Goal: Task Accomplishment & Management: Manage account settings

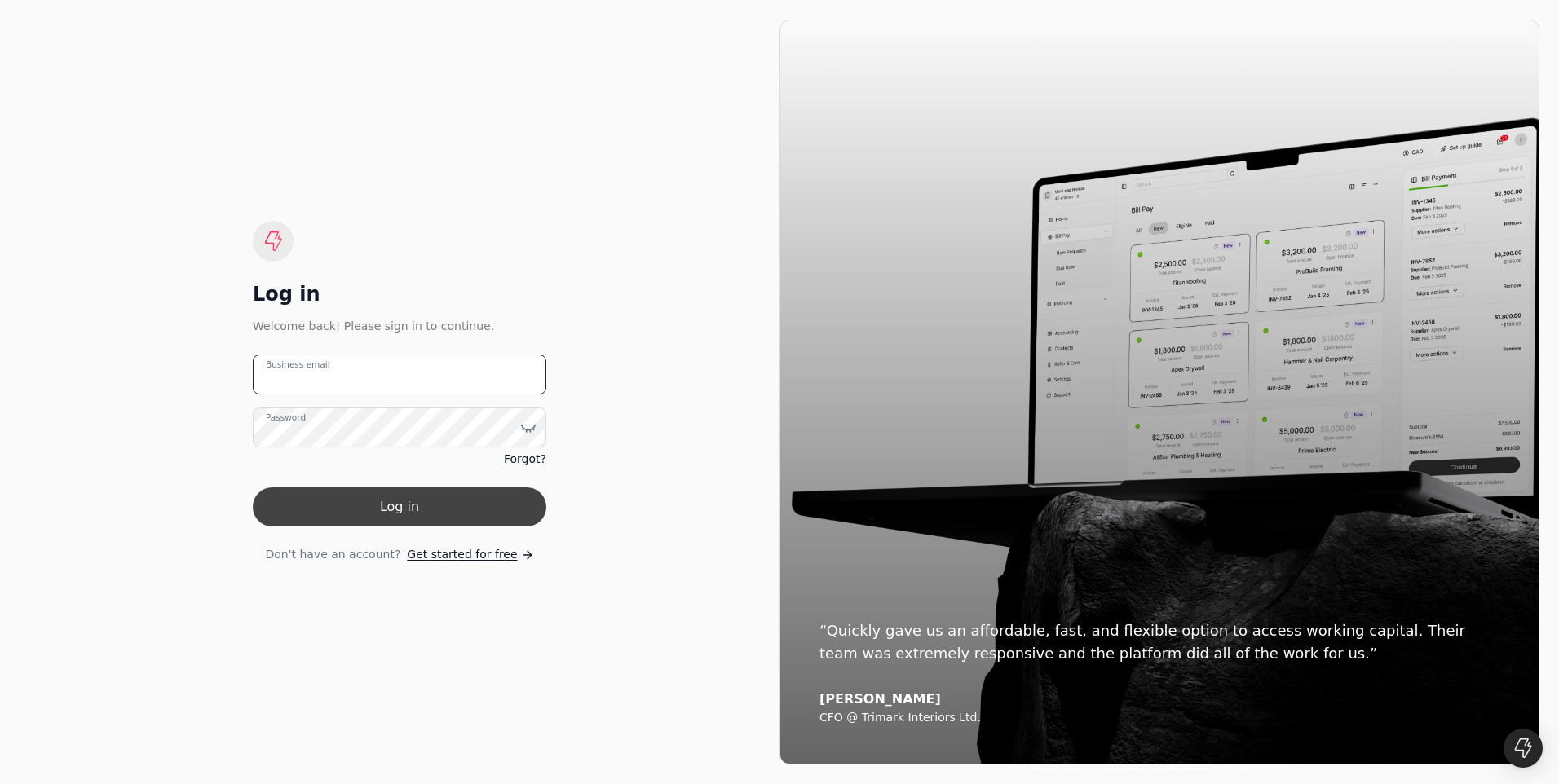
type email "[EMAIL_ADDRESS][DOMAIN_NAME]"
click at [410, 501] on button "Log in" at bounding box center [399, 507] width 294 height 39
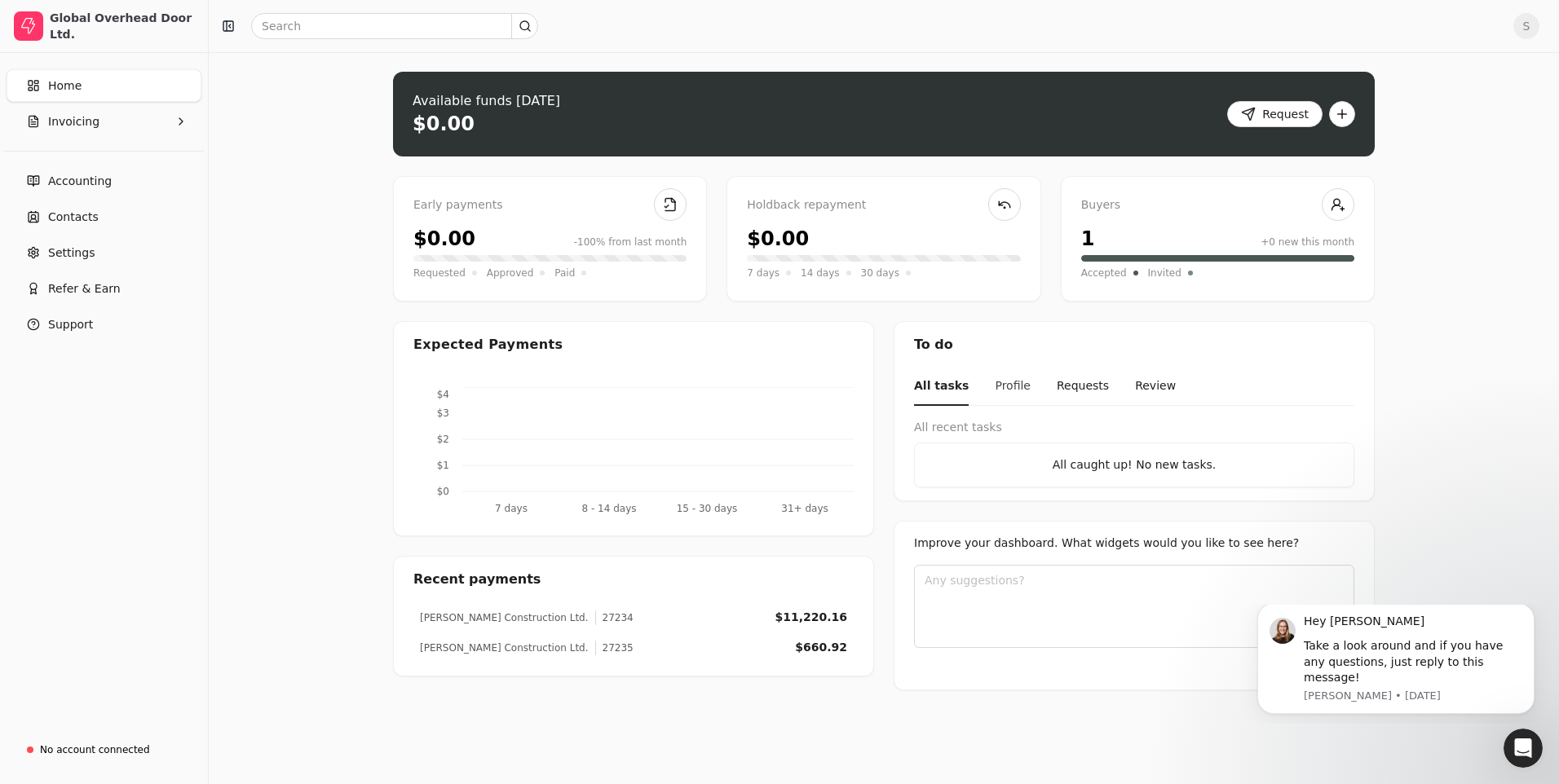
click at [1010, 384] on button "Profile" at bounding box center [1012, 387] width 36 height 38
click at [1065, 386] on button "Requests" at bounding box center [1082, 387] width 52 height 38
click at [1135, 381] on button "Review" at bounding box center [1155, 387] width 40 height 38
click at [71, 121] on span "Invoicing" at bounding box center [73, 122] width 51 height 17
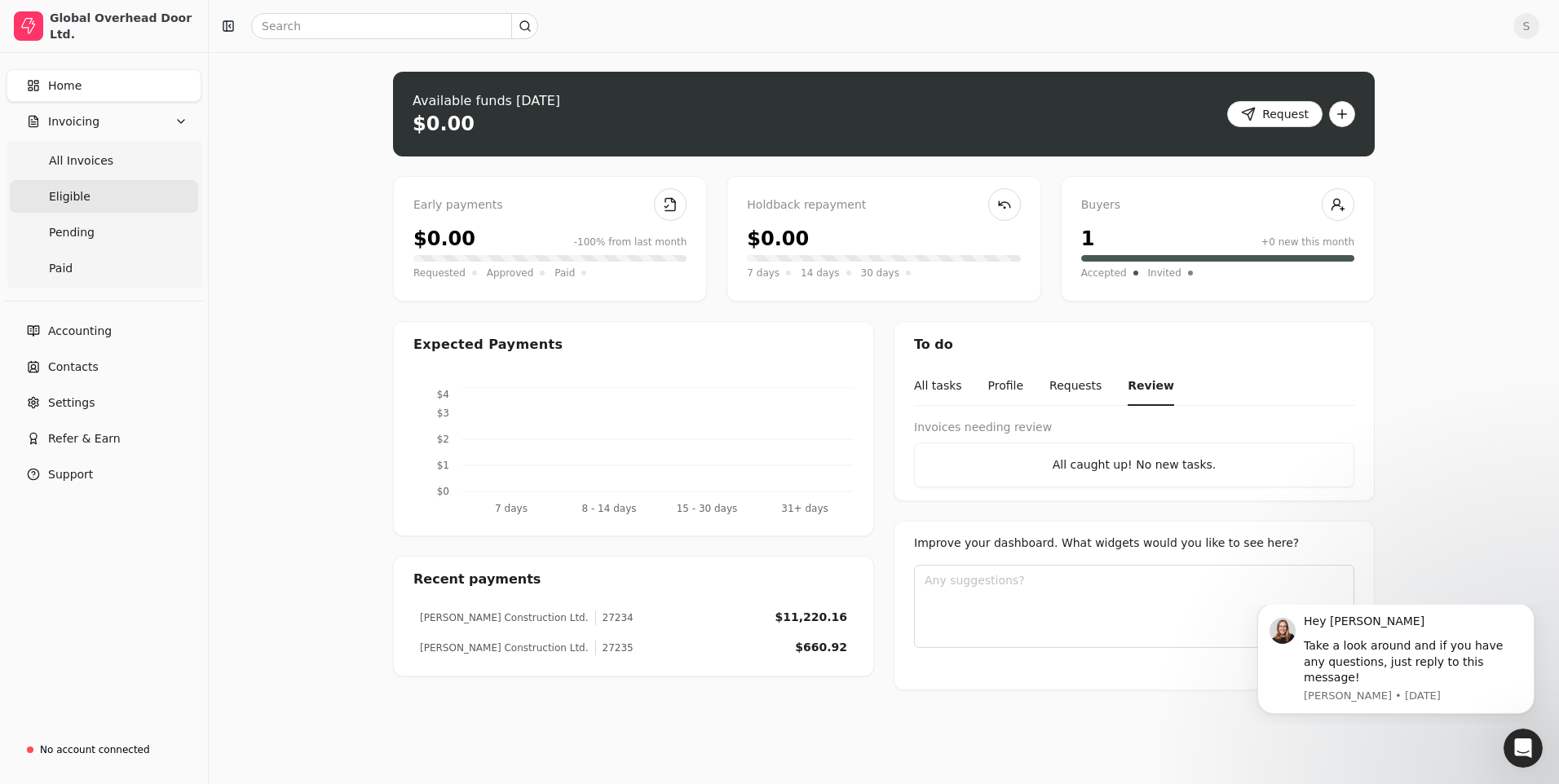
click at [70, 191] on span "Eligible" at bounding box center [69, 197] width 41 height 17
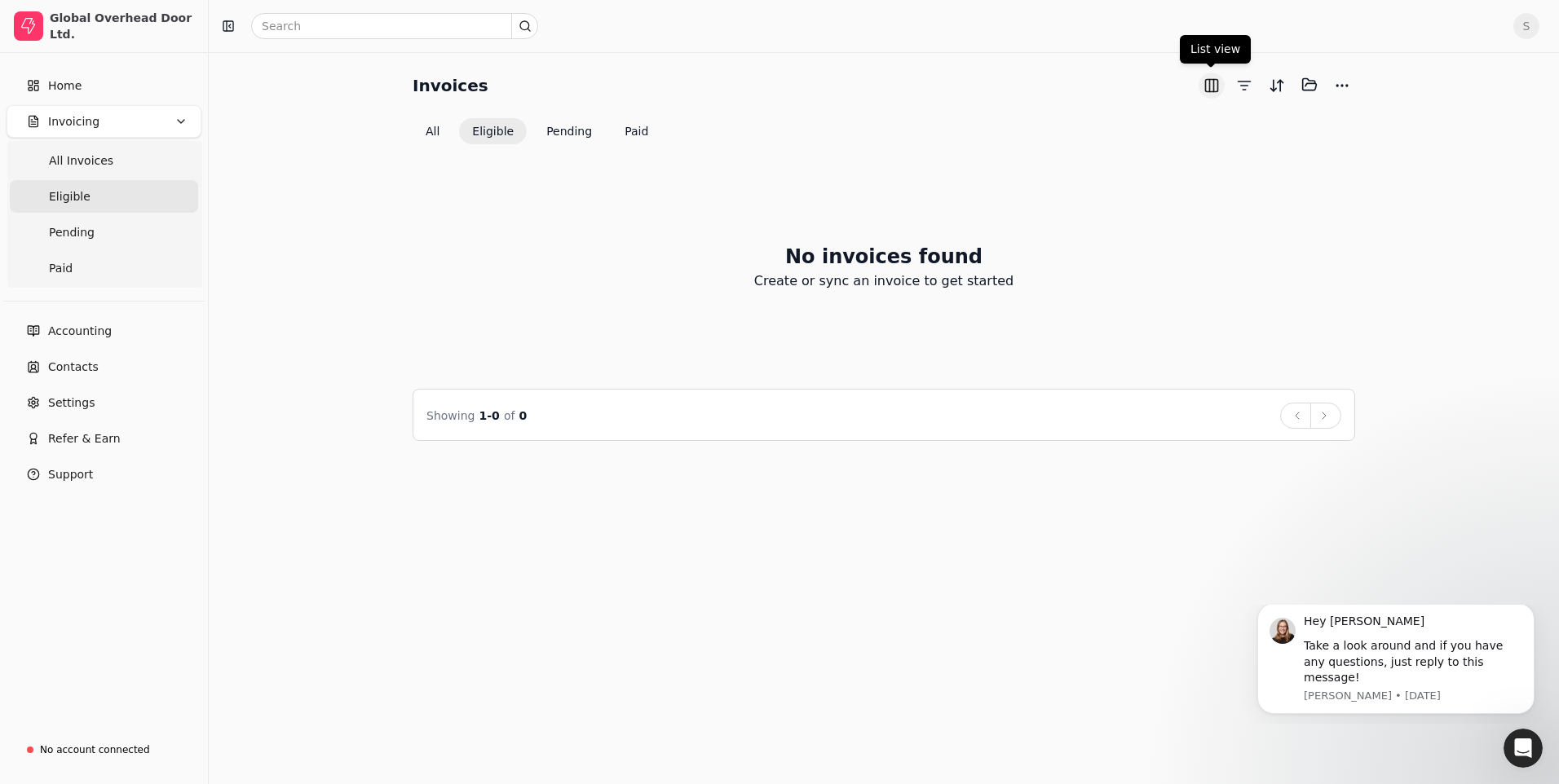
click at [1205, 80] on button "button" at bounding box center [1211, 85] width 26 height 26
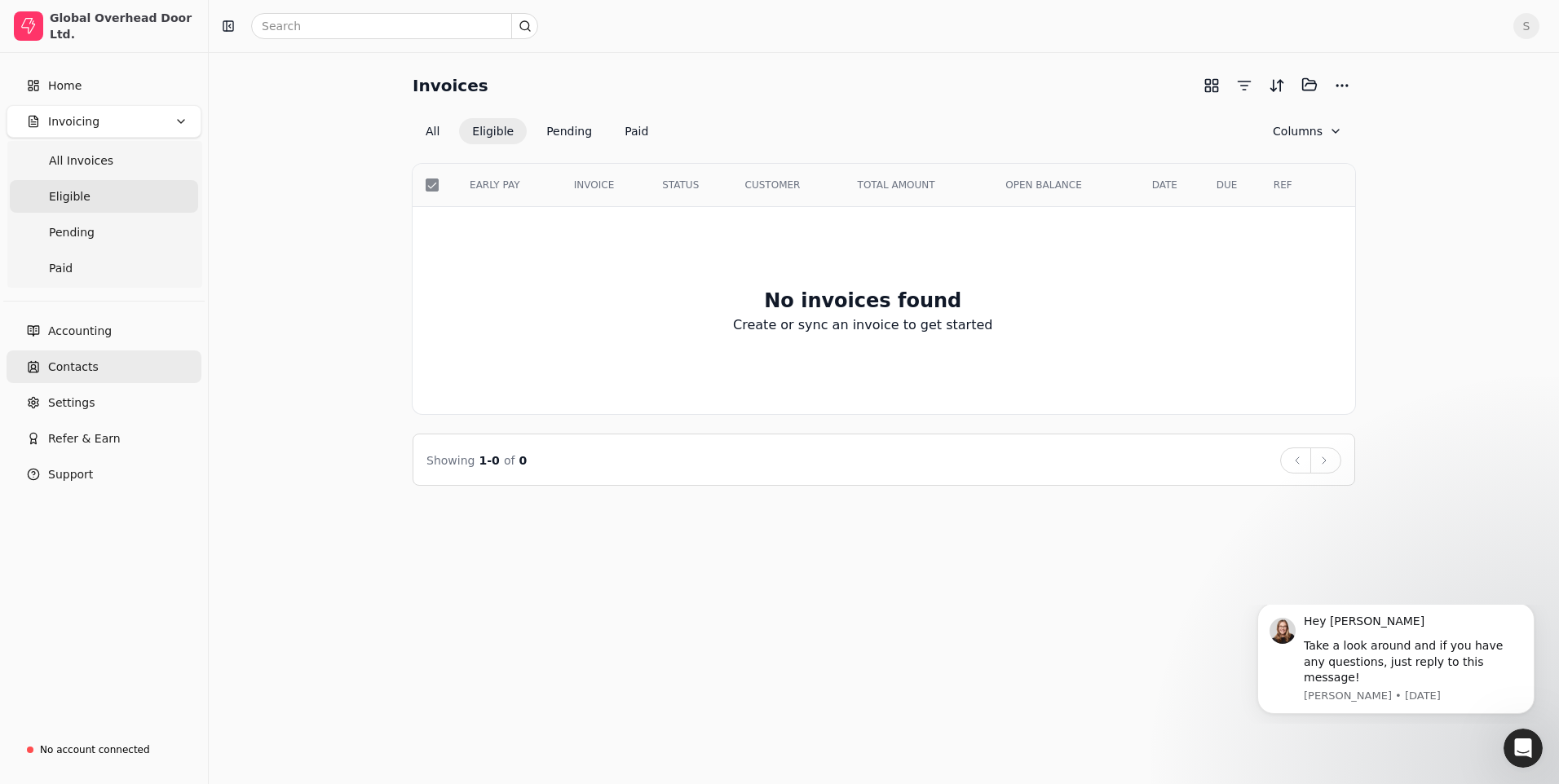
click at [56, 360] on span "Contacts" at bounding box center [73, 367] width 51 height 17
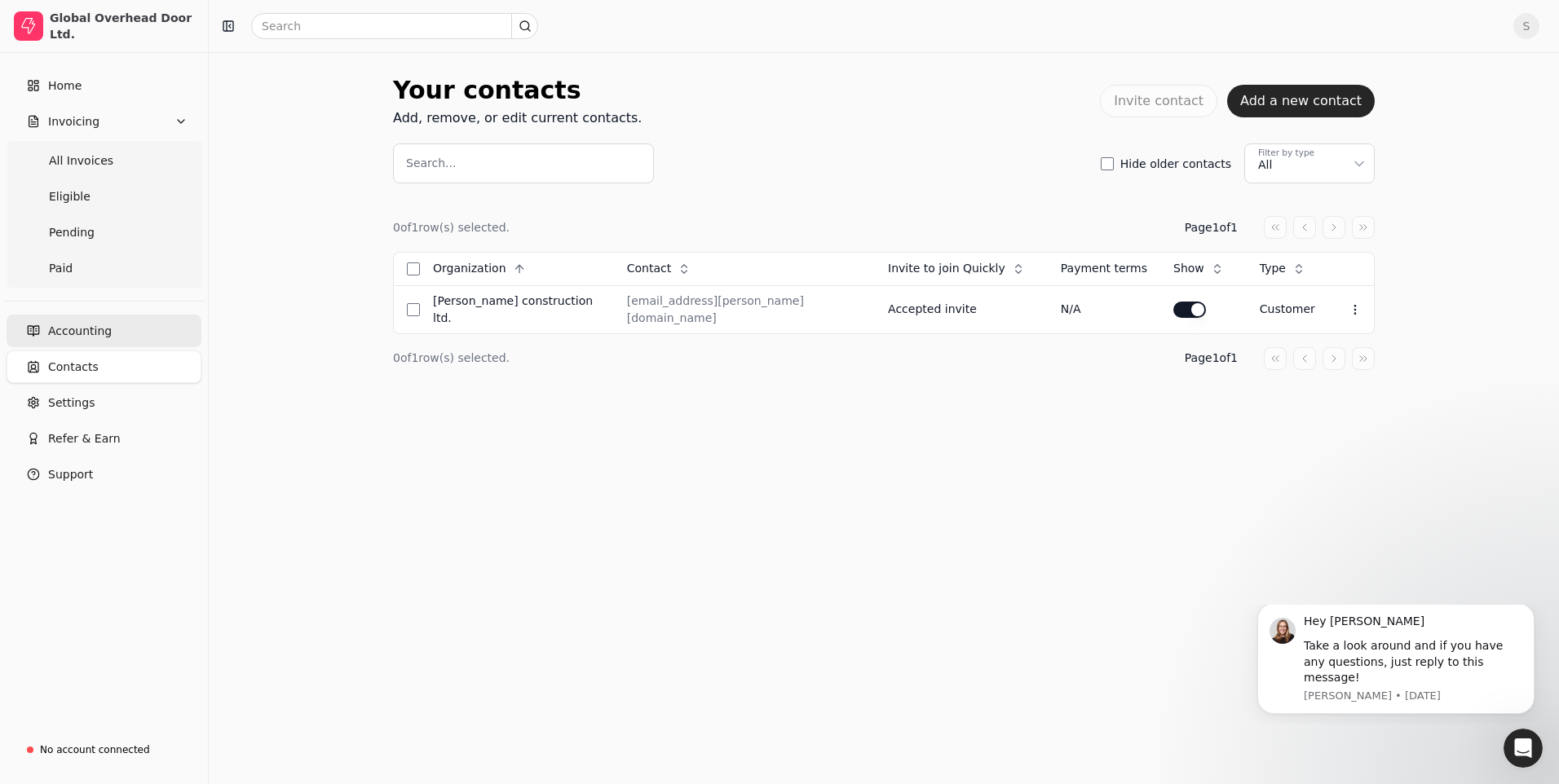
click at [63, 329] on span "Accounting" at bounding box center [80, 331] width 64 height 17
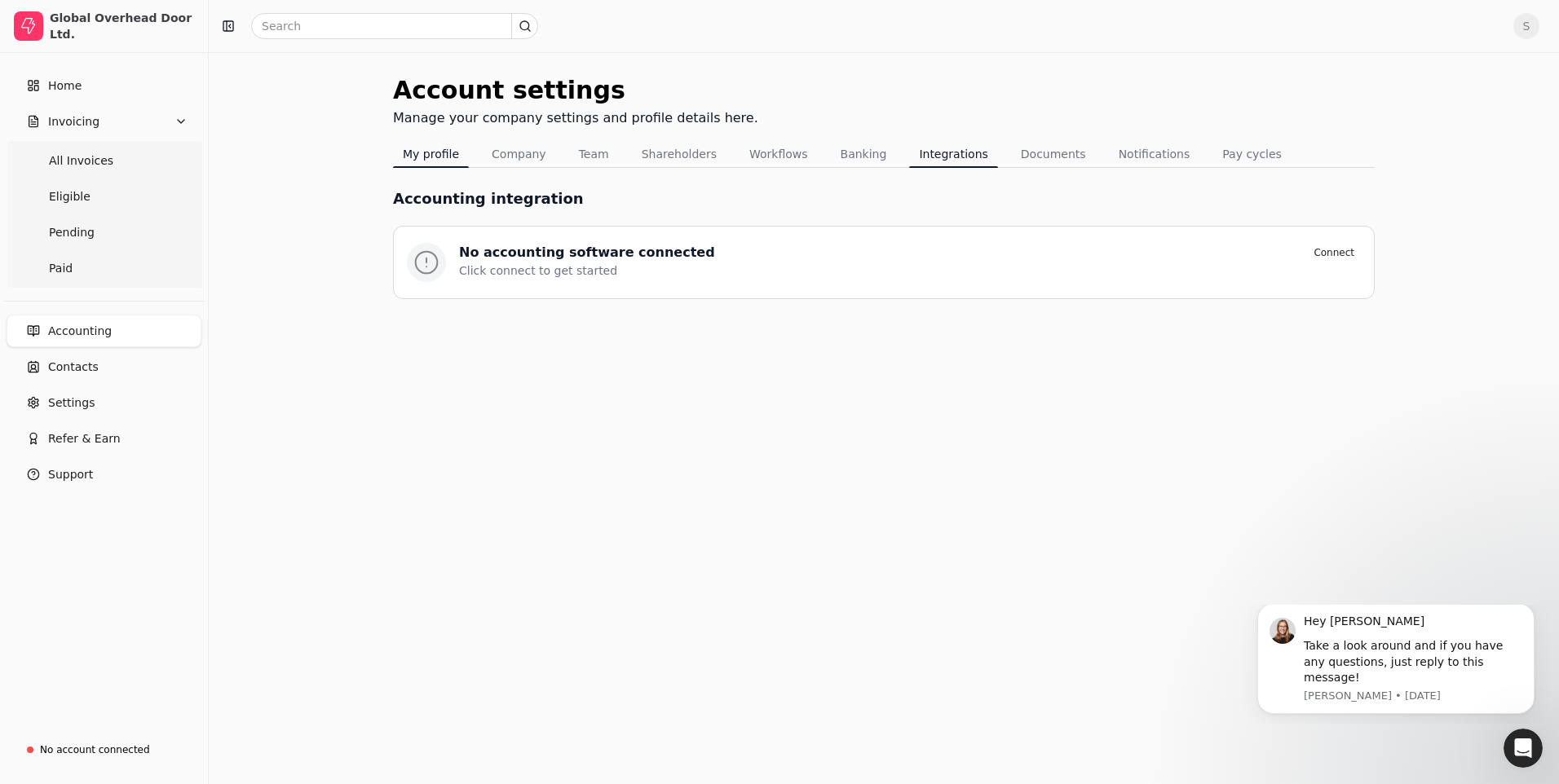
click at [451, 148] on button "My profile" at bounding box center [430, 154] width 76 height 26
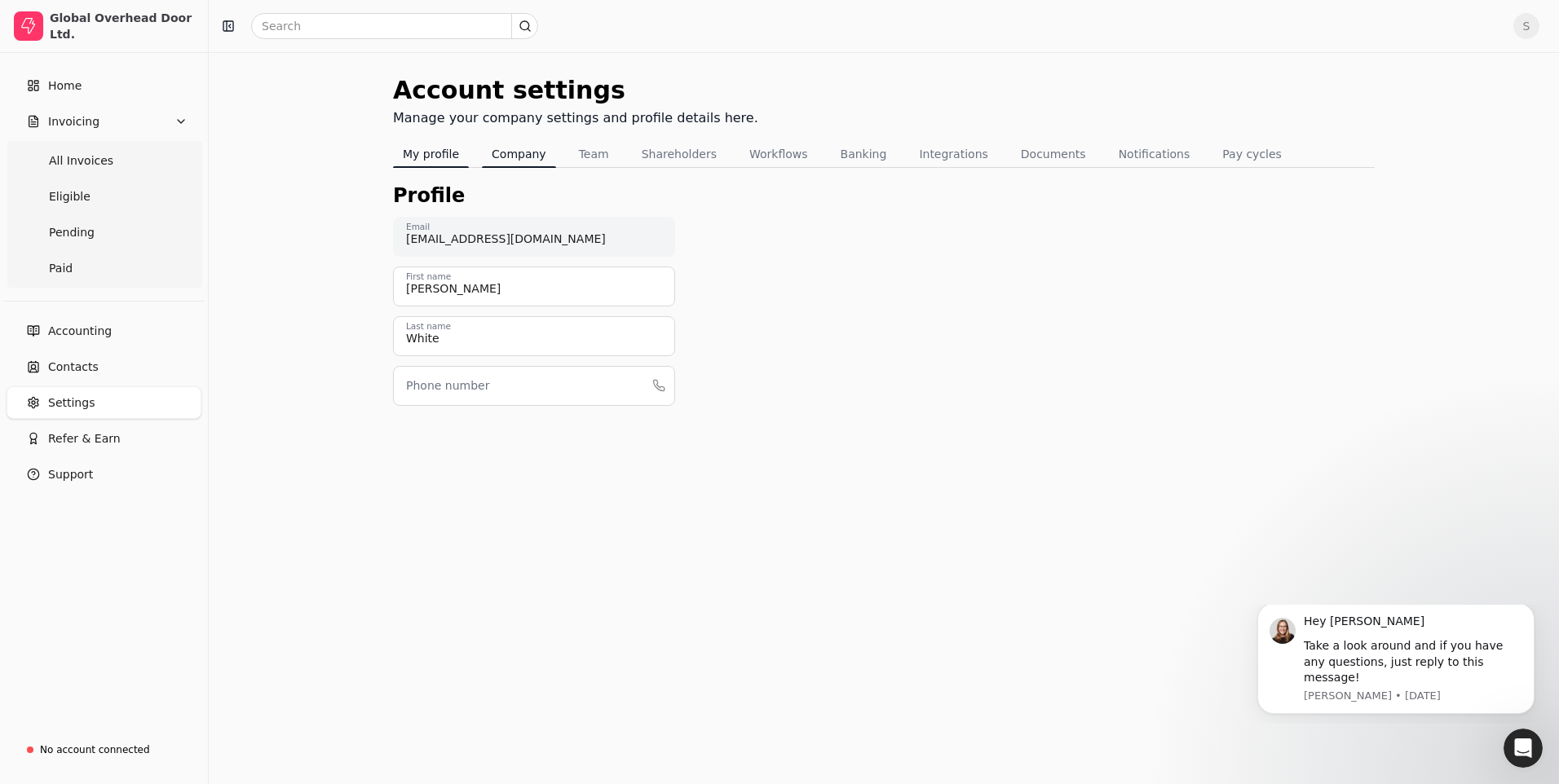
click at [498, 152] on button "Company" at bounding box center [519, 154] width 74 height 26
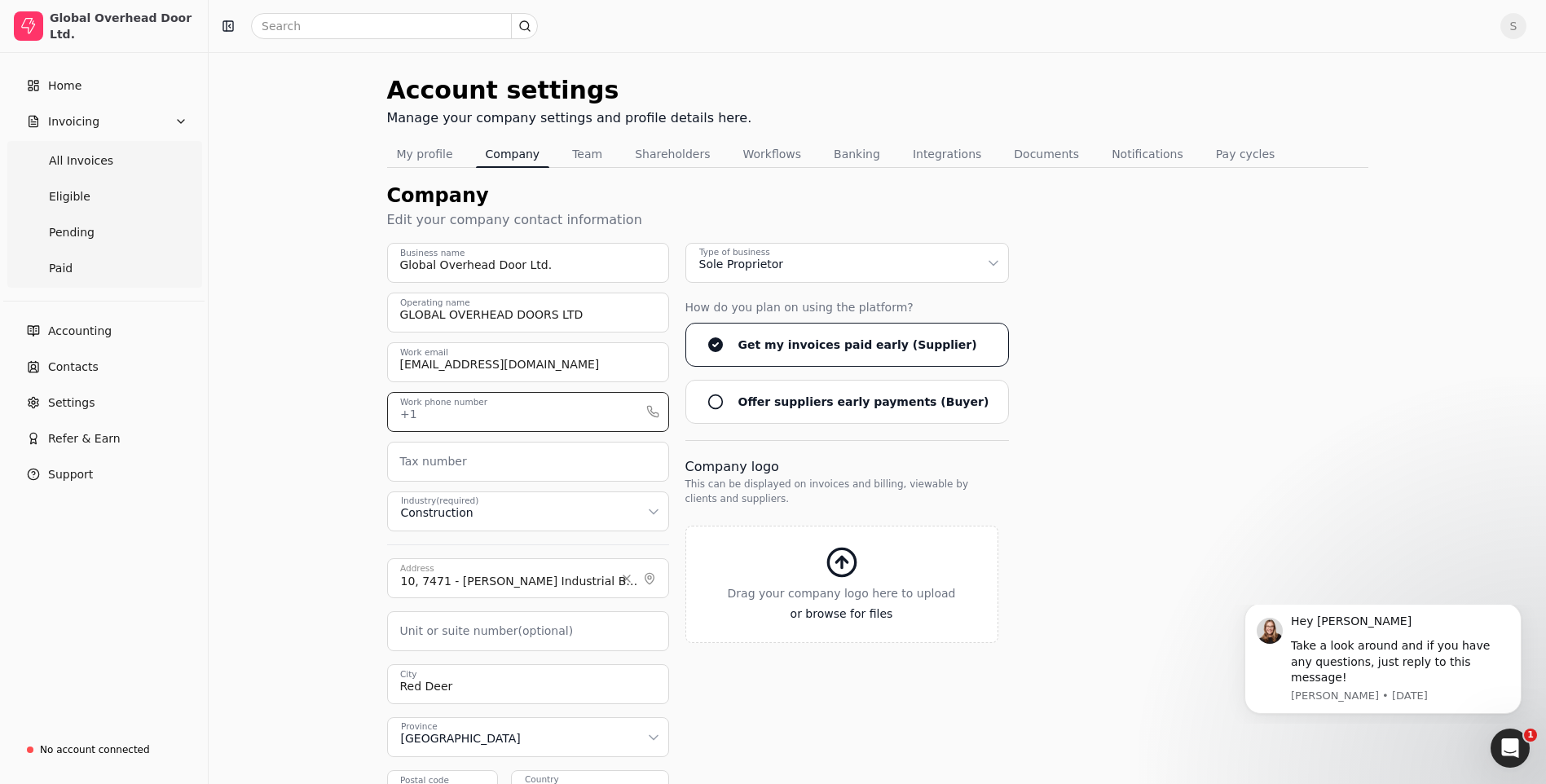
click at [505, 415] on input "Work phone number" at bounding box center [527, 413] width 282 height 40
type input "4033099200"
click at [1317, 747] on button "Save" at bounding box center [1312, 755] width 58 height 33
click at [570, 159] on button "Team" at bounding box center [588, 154] width 50 height 26
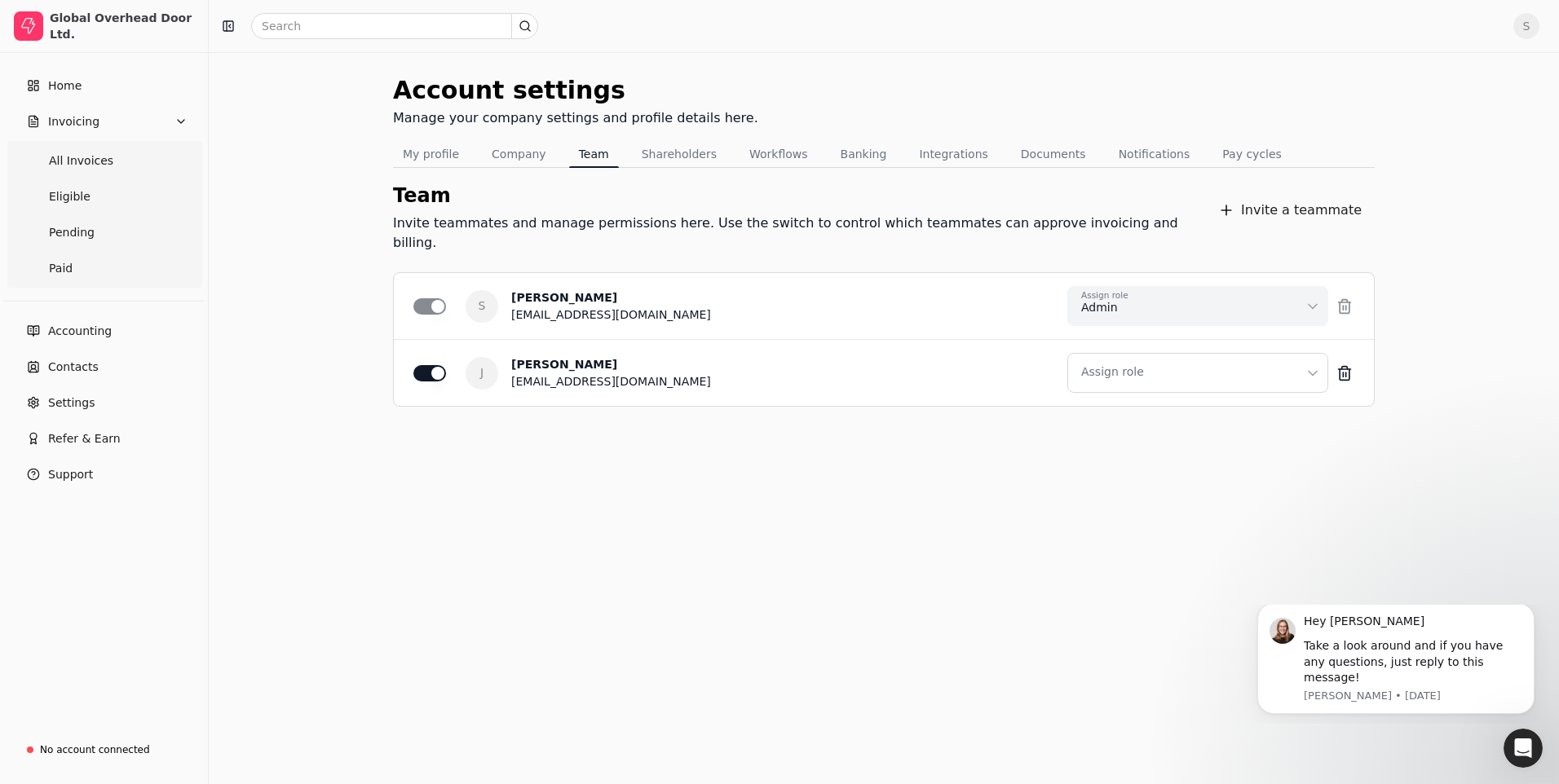
click at [1317, 354] on html "Global Overhead Door Ltd. Home Invoicing All Invoices Eligible Pending Paid Acc…" at bounding box center [780, 392] width 1559 height 784
click at [754, 447] on html "Global Overhead Door Ltd. Home Invoicing All Invoices Eligible Pending Paid Acc…" at bounding box center [780, 392] width 1559 height 784
click at [665, 152] on button "Shareholders" at bounding box center [679, 154] width 94 height 26
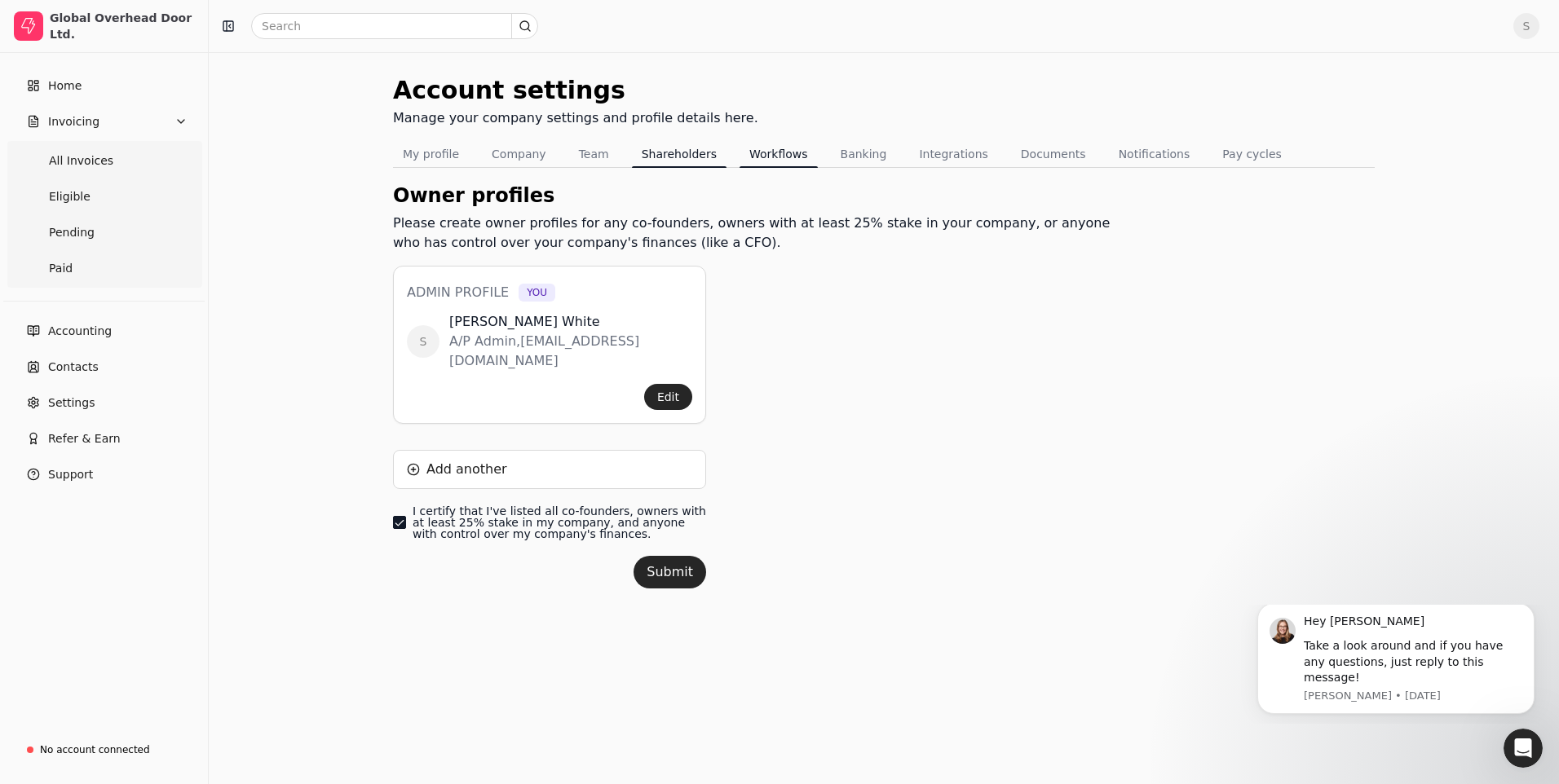
click at [762, 157] on button "Workflows" at bounding box center [778, 154] width 78 height 26
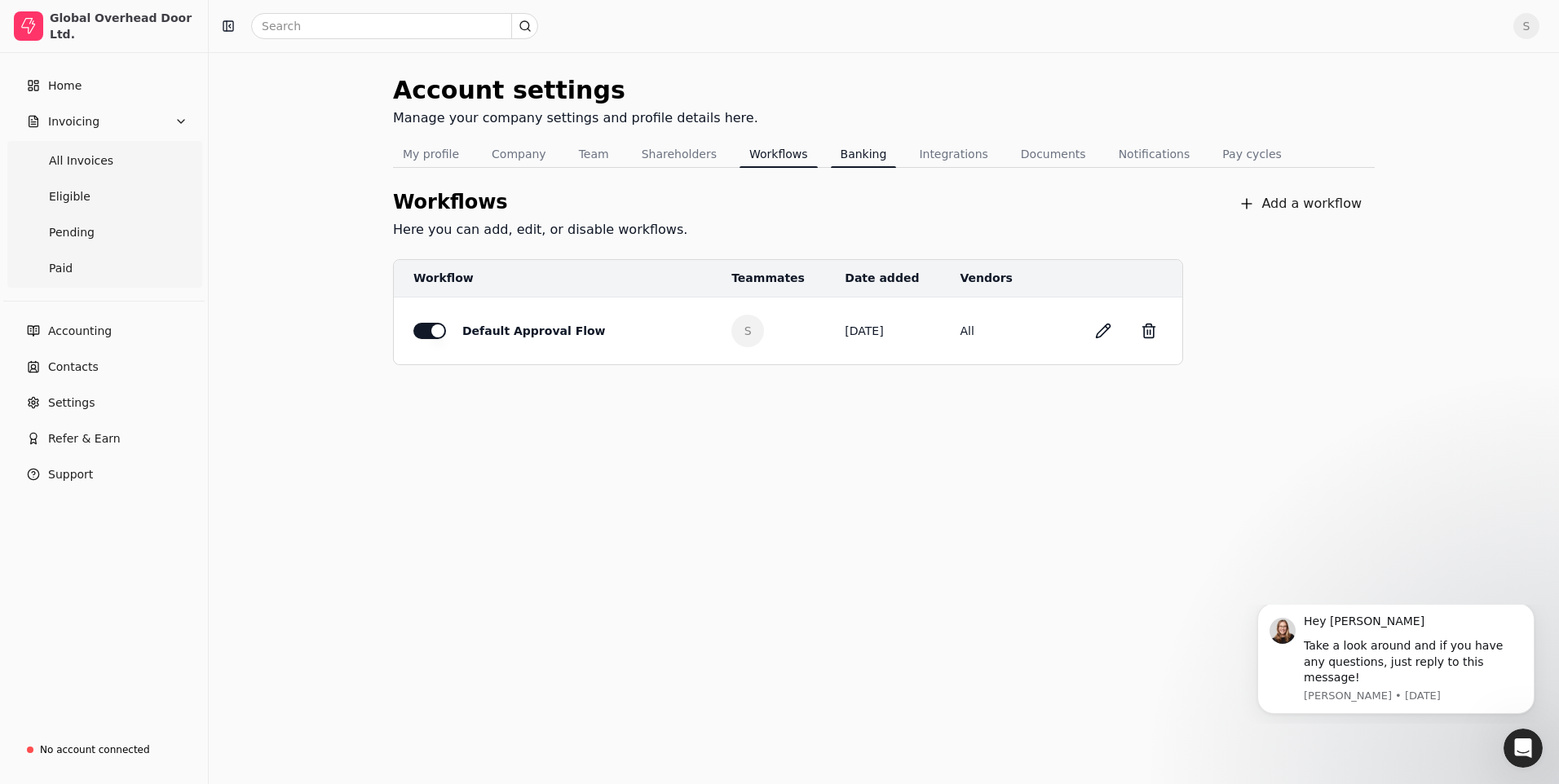
click at [840, 154] on button "Banking" at bounding box center [863, 154] width 66 height 26
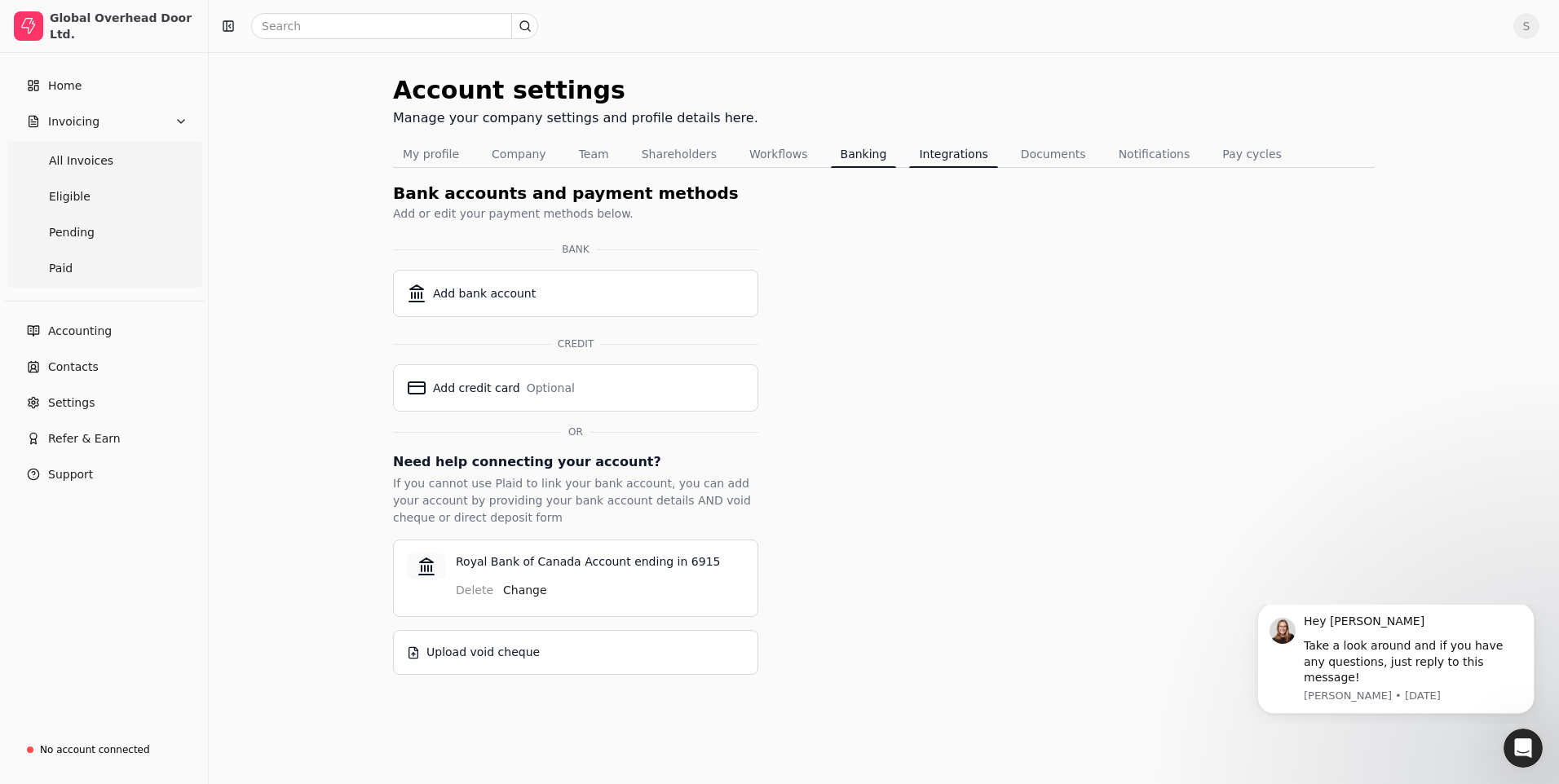
click at [952, 158] on button "Integrations" at bounding box center [953, 154] width 88 height 26
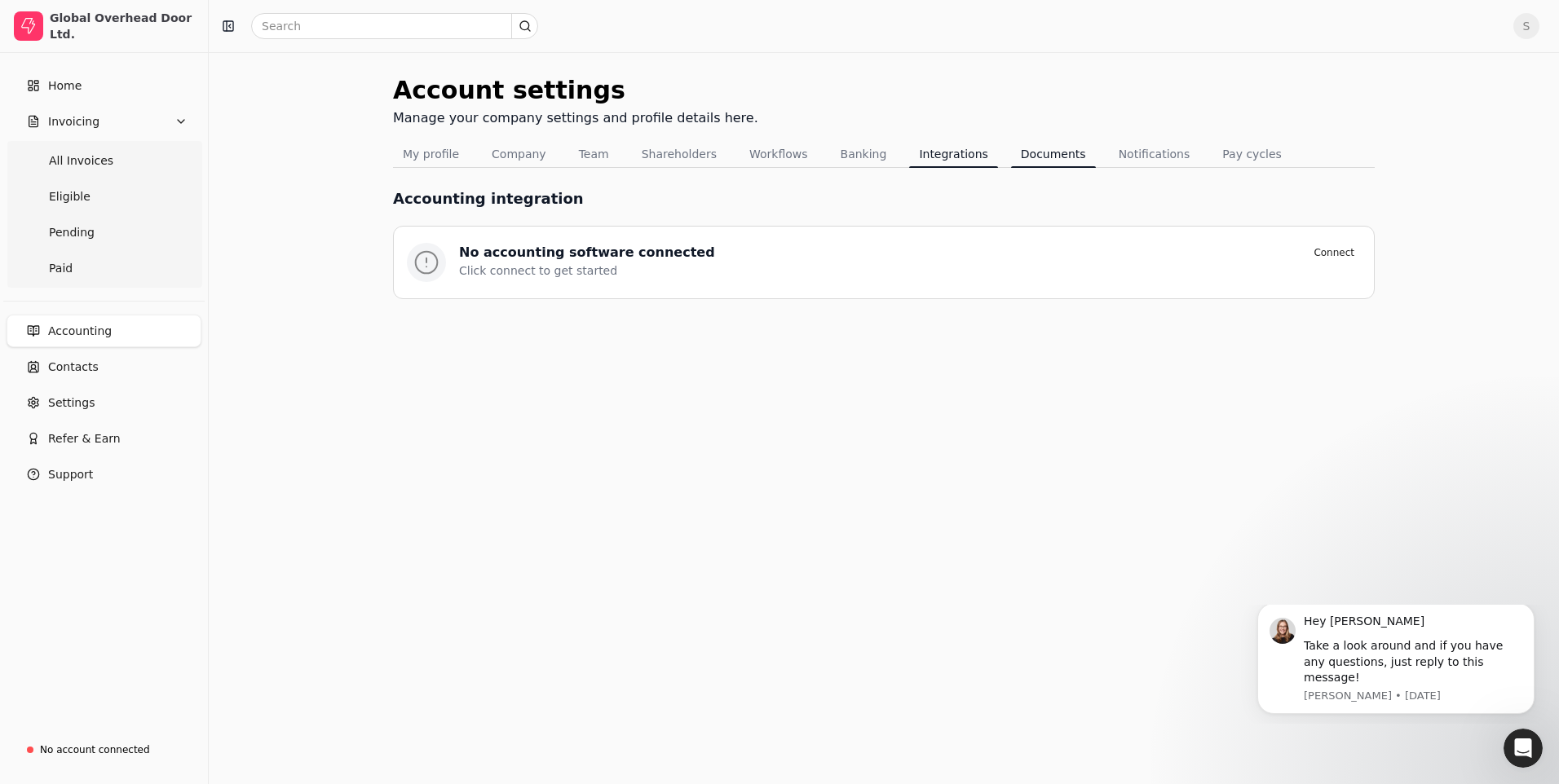
click at [1040, 159] on button "Documents" at bounding box center [1054, 154] width 85 height 26
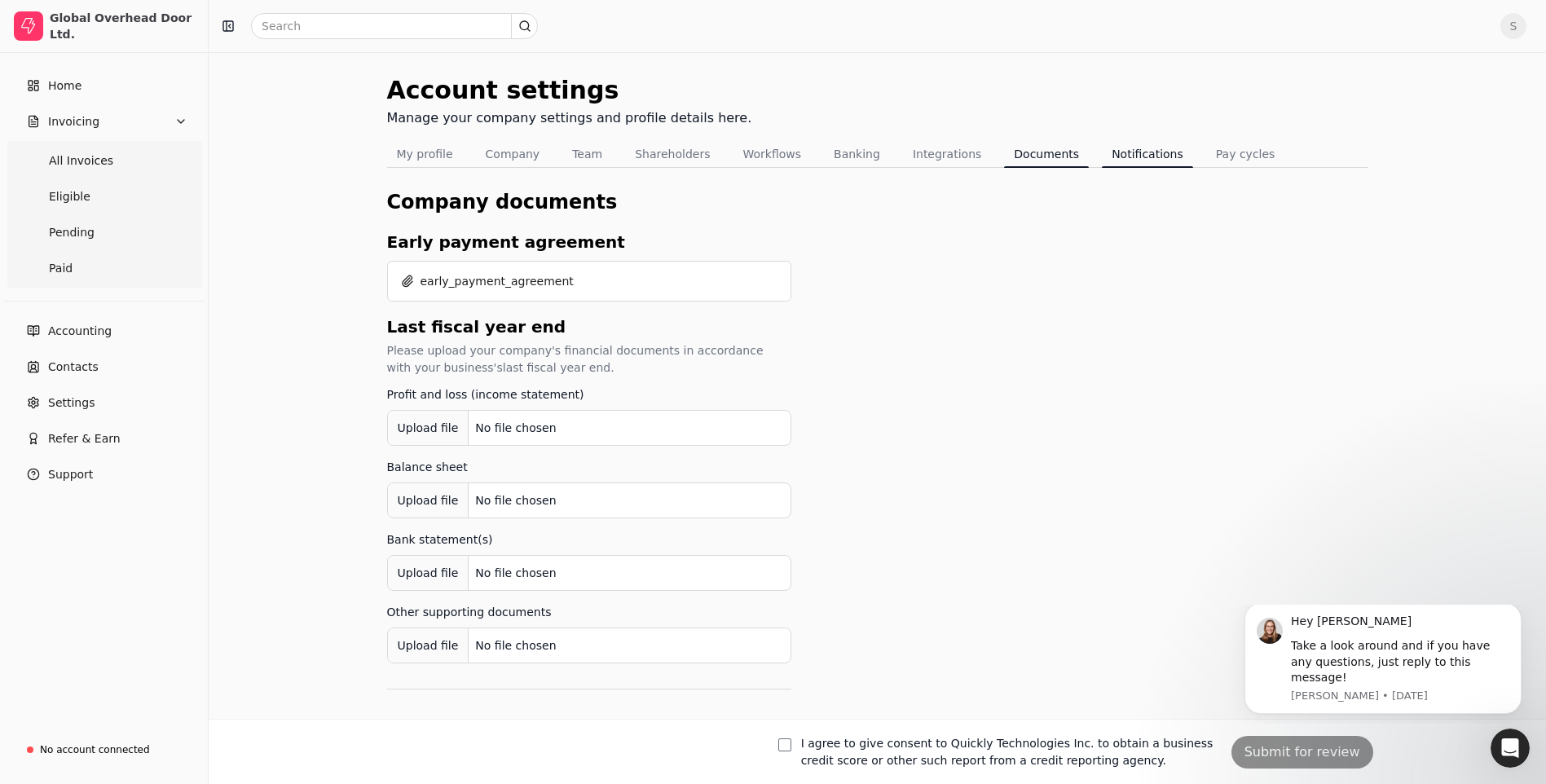
click at [1125, 160] on button "Notifications" at bounding box center [1147, 154] width 91 height 26
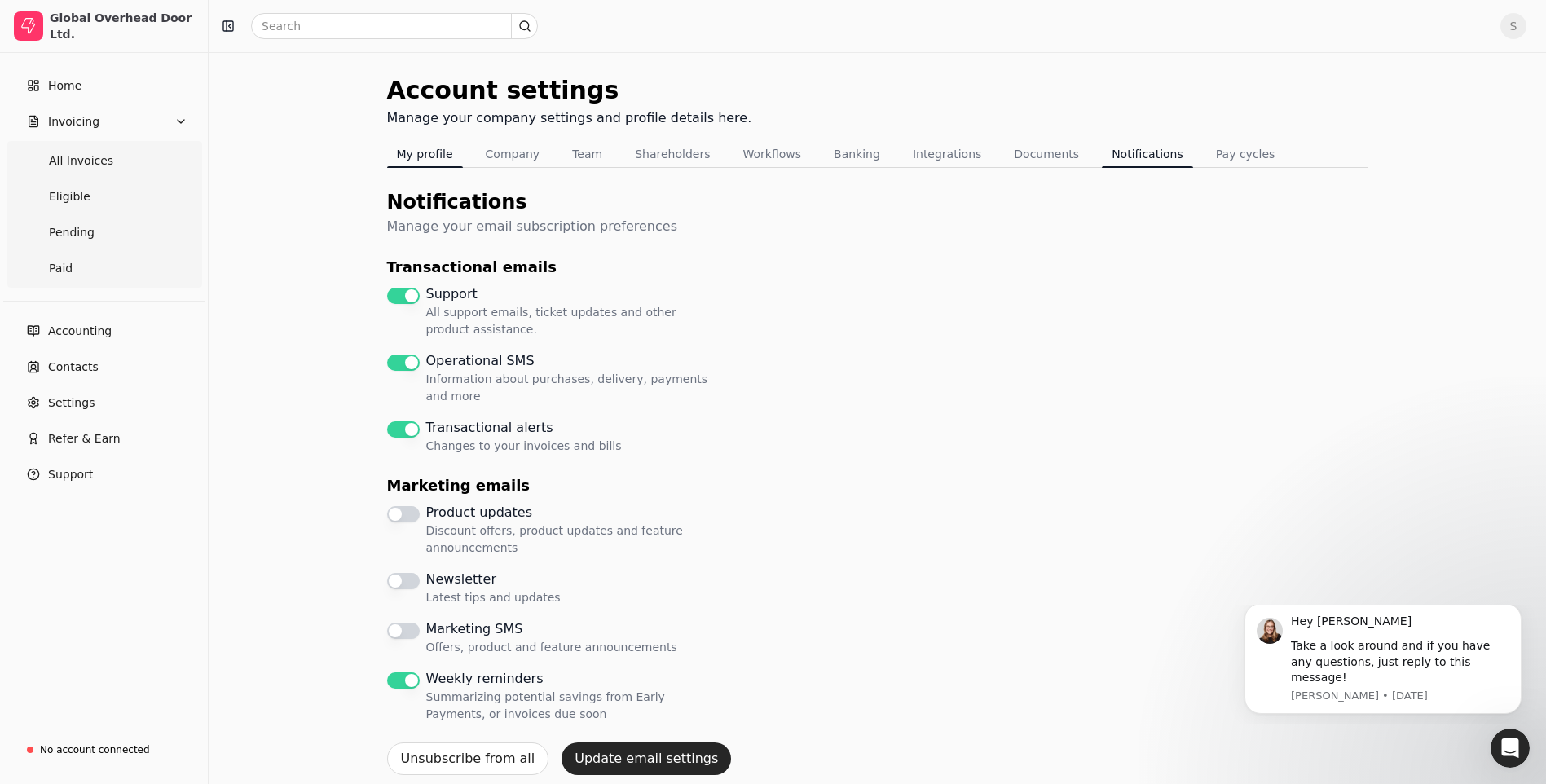
click at [416, 163] on button "My profile" at bounding box center [424, 154] width 76 height 26
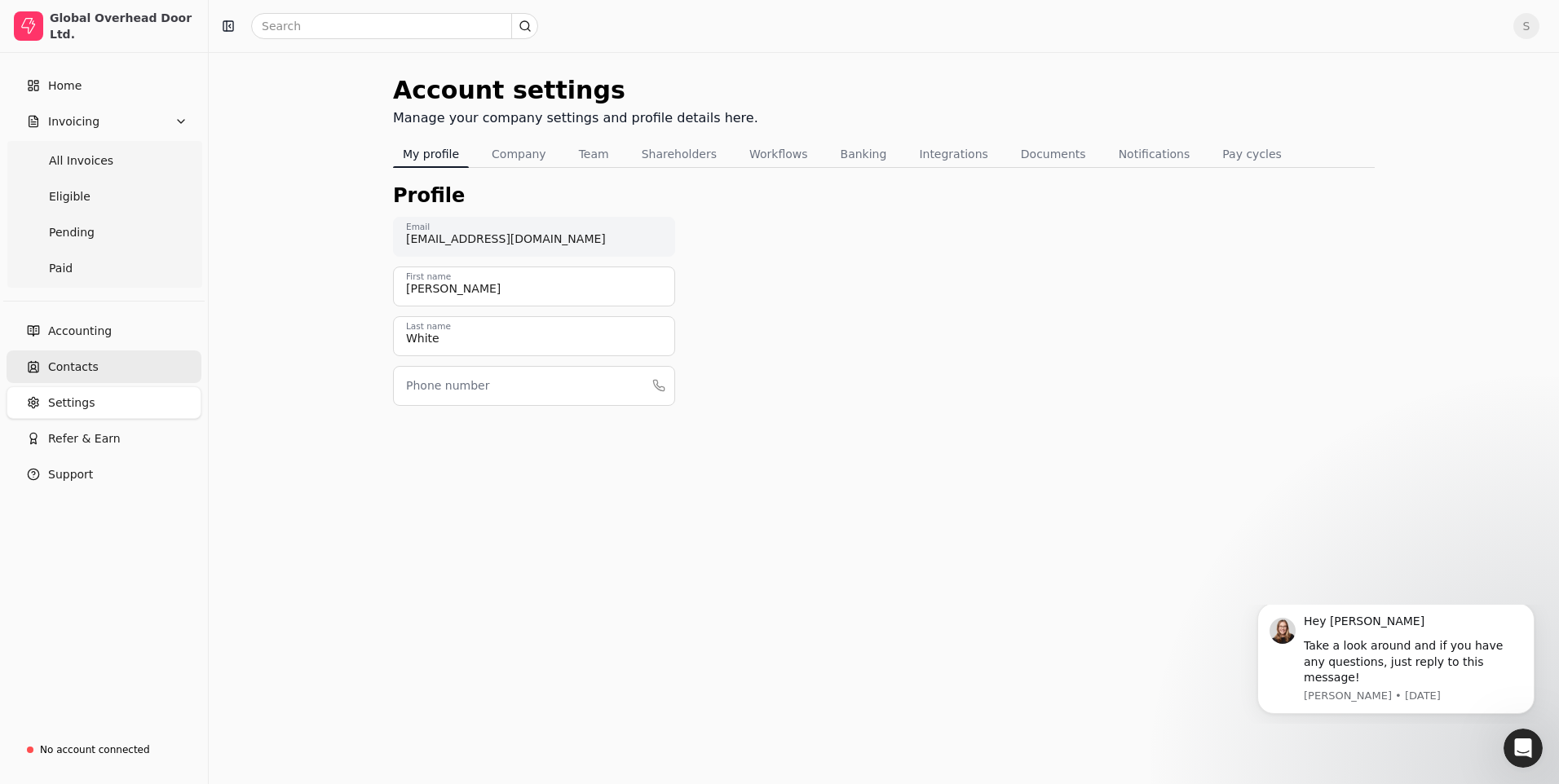
click at [83, 365] on span "Contacts" at bounding box center [73, 367] width 51 height 17
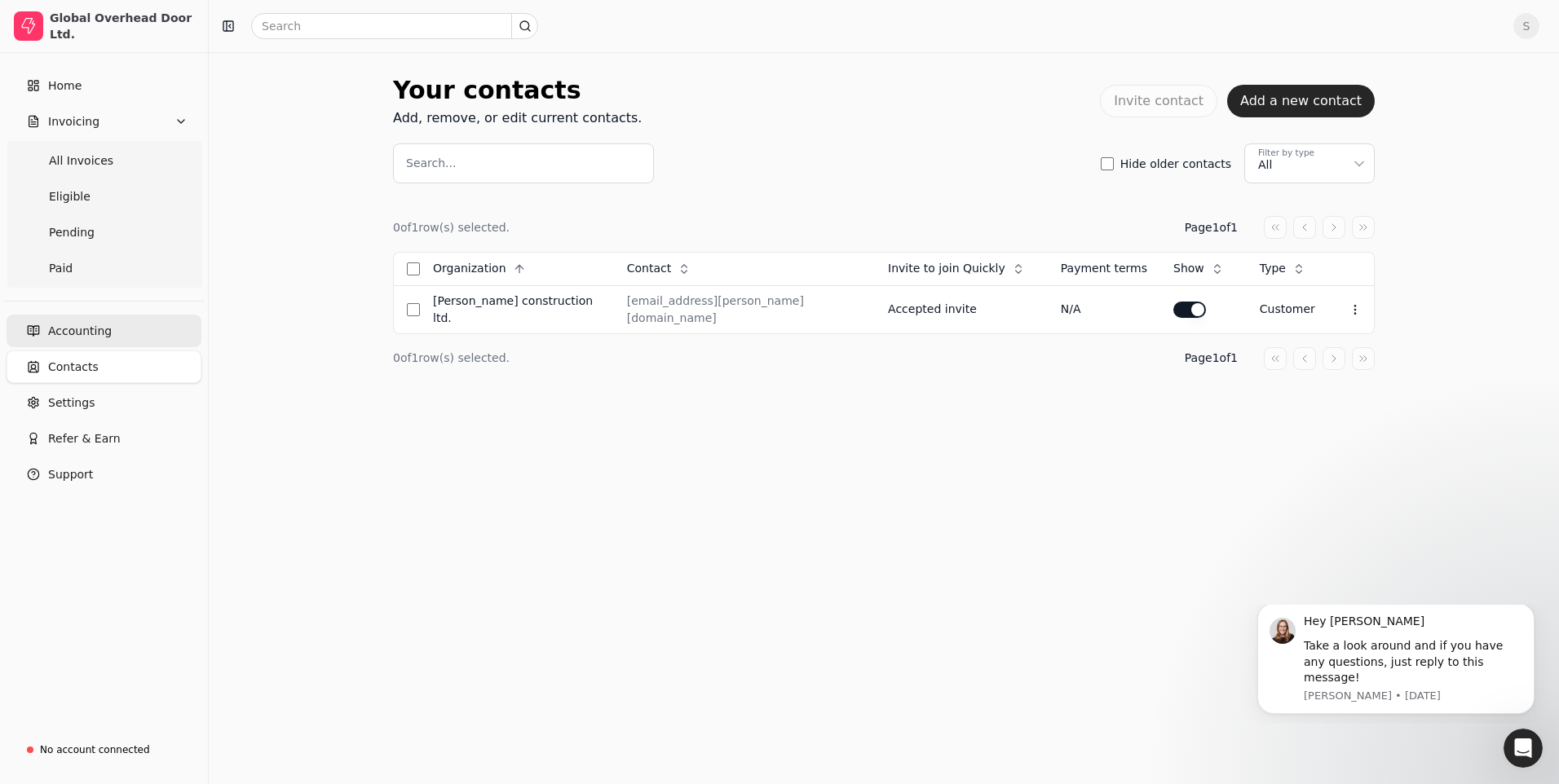
click at [75, 328] on span "Accounting" at bounding box center [80, 331] width 64 height 17
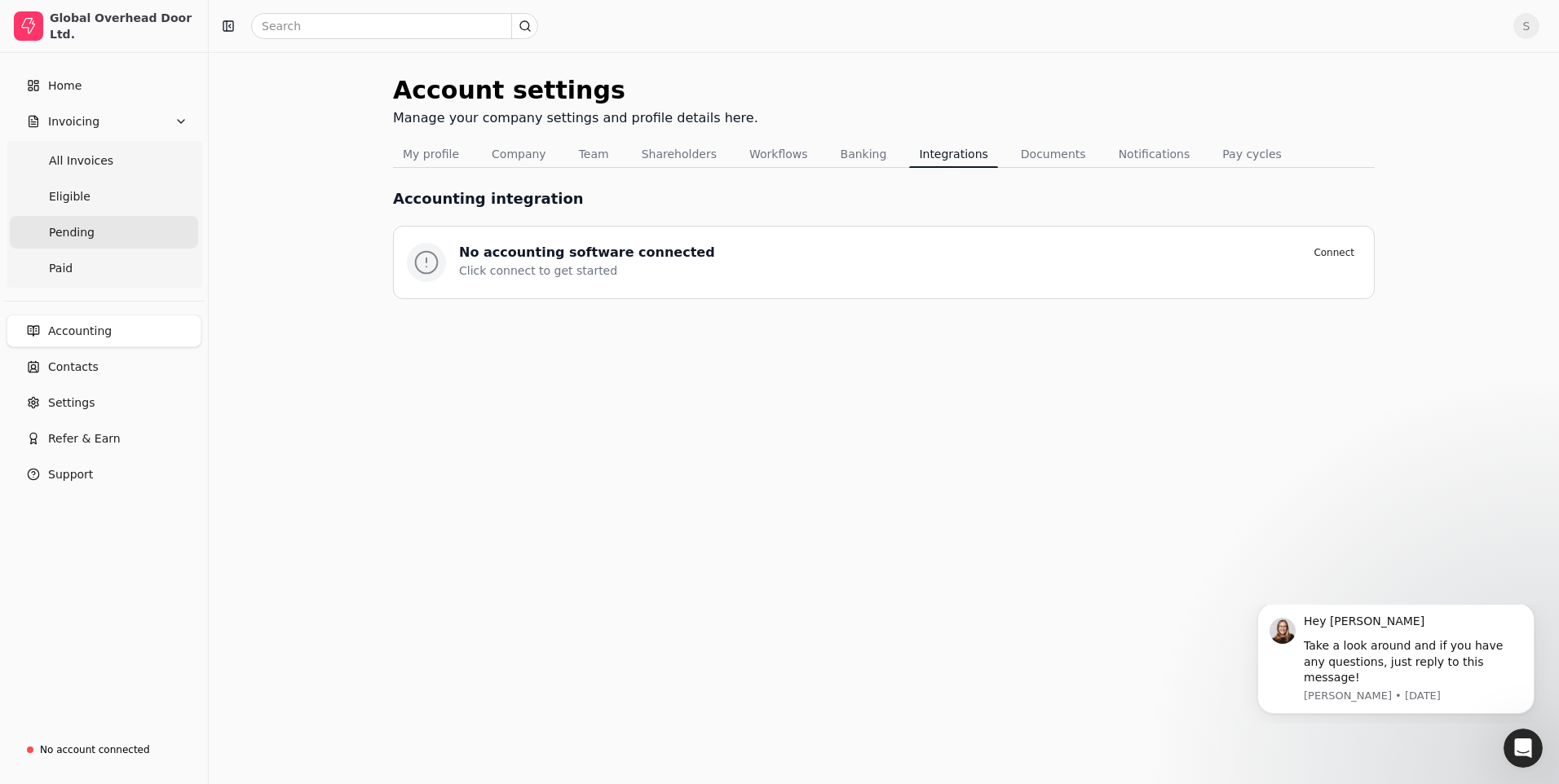
click at [68, 232] on span "Pending" at bounding box center [71, 233] width 45 height 17
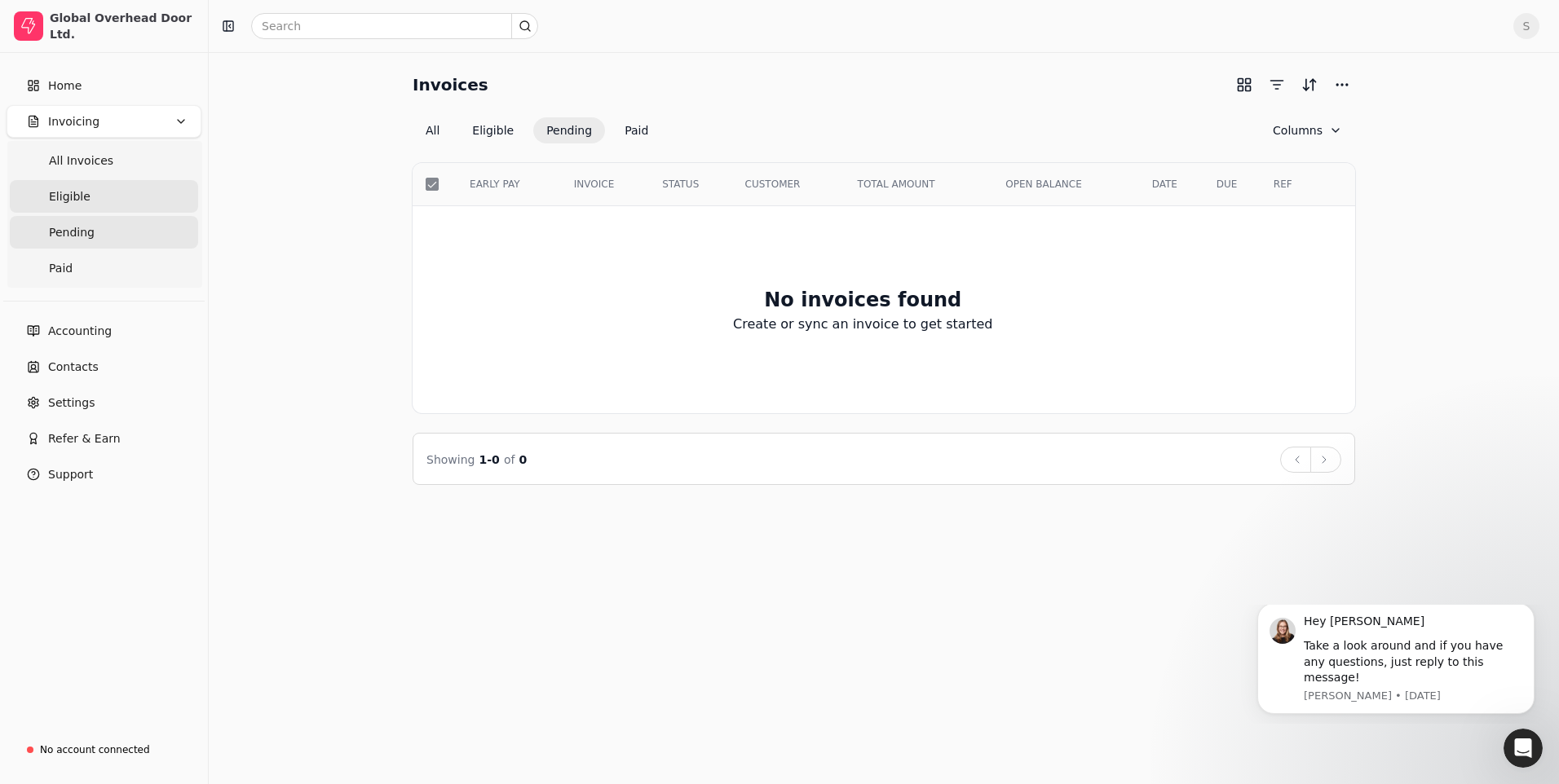
click at [72, 191] on span "Eligible" at bounding box center [69, 197] width 41 height 17
click at [83, 152] on span "All Invoices" at bounding box center [81, 161] width 64 height 17
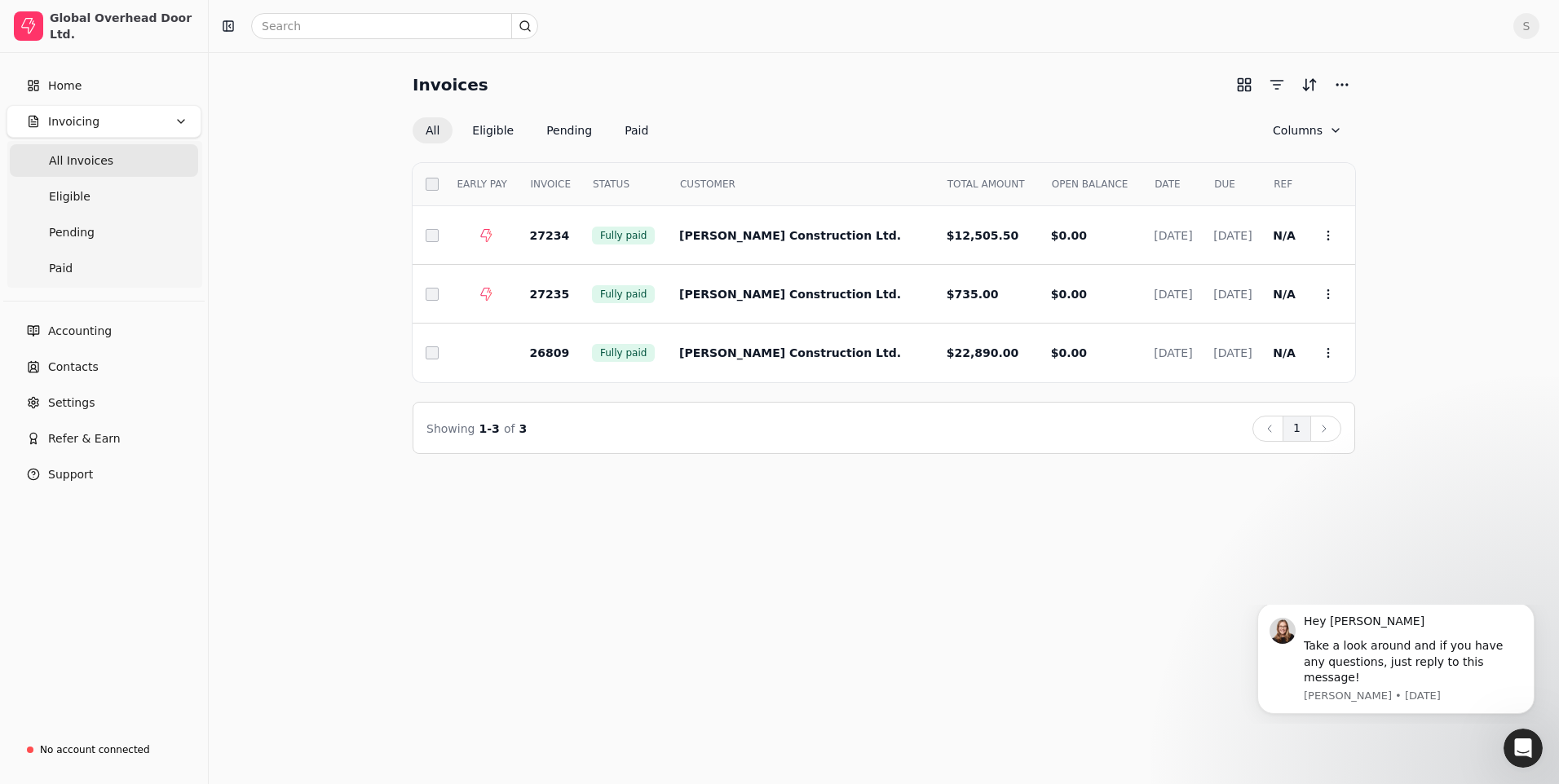
click at [70, 121] on span "Invoicing" at bounding box center [73, 122] width 51 height 17
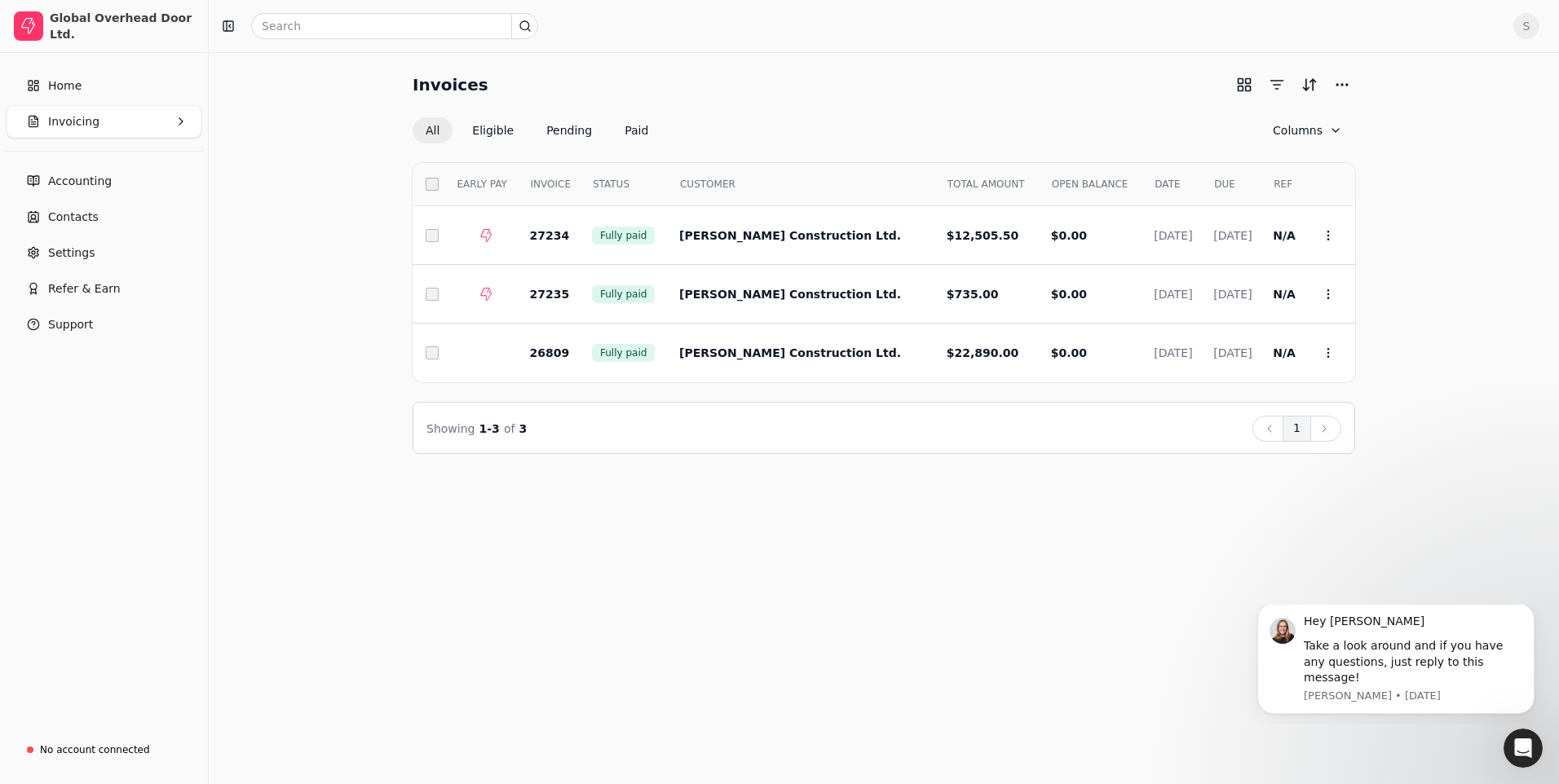
click at [177, 115] on icon "button" at bounding box center [181, 121] width 13 height 13
